Goal: Task Accomplishment & Management: Manage account settings

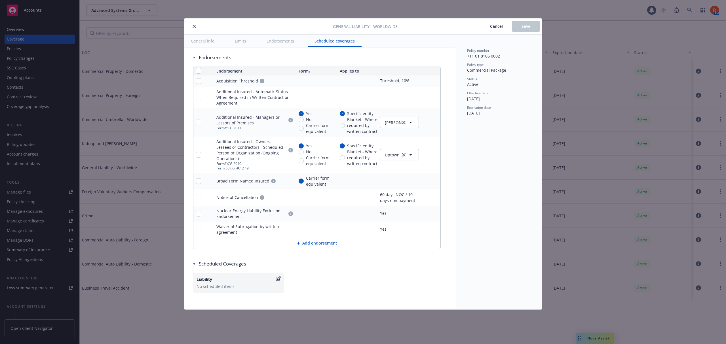
scroll to position [728, 0]
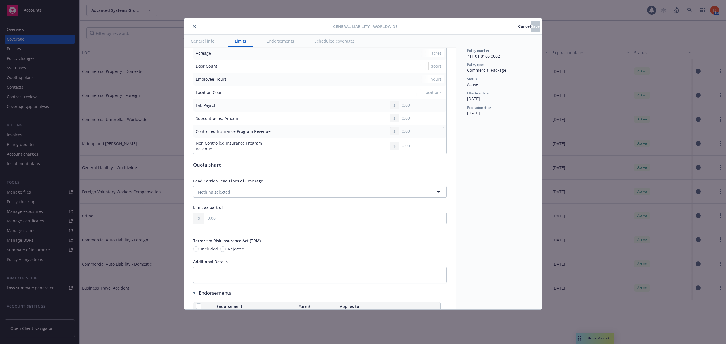
scroll to position [529, 0]
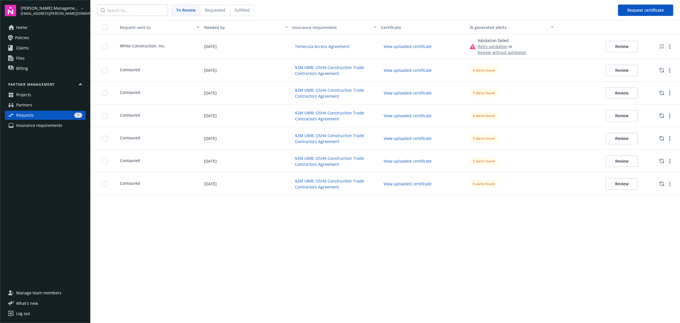
click at [626, 69] on button "Review" at bounding box center [622, 70] width 32 height 11
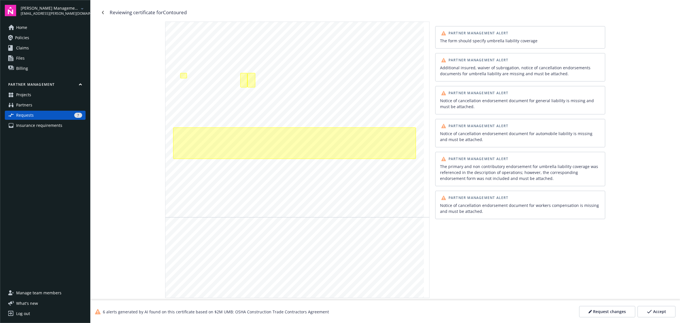
scroll to position [106, 0]
